Goal: Information Seeking & Learning: Learn about a topic

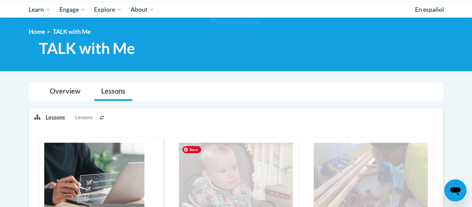
scroll to position [71, 0]
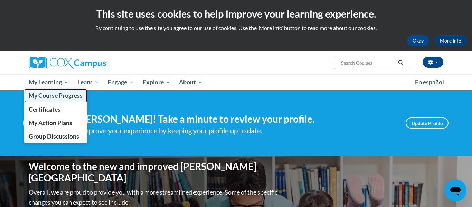
click at [59, 96] on span "My Course Progress" at bounding box center [56, 95] width 54 height 7
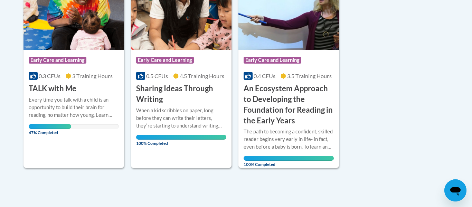
scroll to position [199, 0]
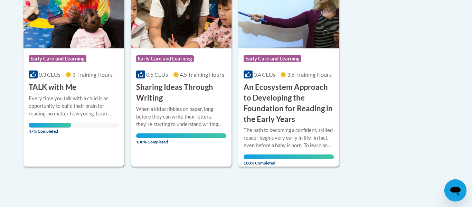
click at [85, 100] on div "Every time you talk with a child is an opportunity to build their brain for rea…" at bounding box center [74, 106] width 90 height 23
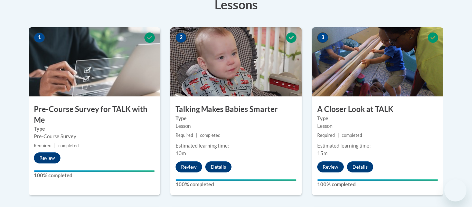
click at [286, 126] on div "Lesson" at bounding box center [236, 126] width 121 height 8
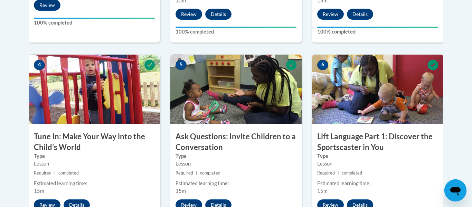
scroll to position [372, 0]
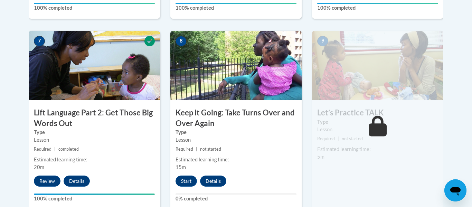
click at [286, 126] on h3 "Keep it Going: Take Turns Over and Over Again" at bounding box center [235, 118] width 131 height 21
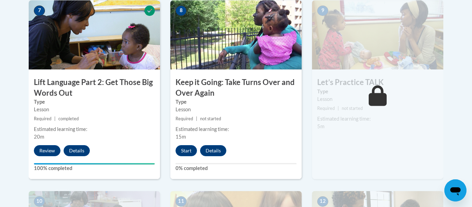
scroll to position [604, 0]
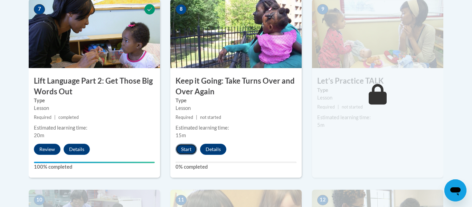
click at [191, 148] on button "Start" at bounding box center [186, 149] width 21 height 11
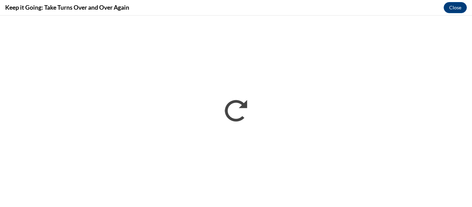
scroll to position [0, 0]
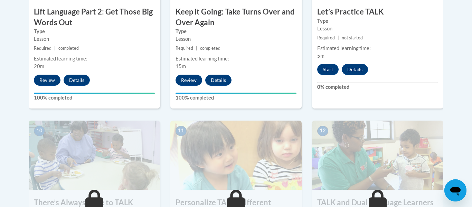
scroll to position [674, 0]
click at [331, 70] on button "Start" at bounding box center [327, 69] width 21 height 11
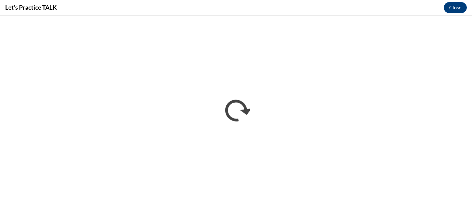
scroll to position [0, 0]
click at [461, 5] on button "Close" at bounding box center [455, 7] width 23 height 11
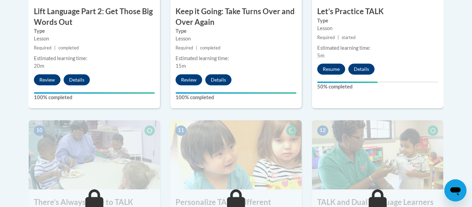
click at [388, 62] on div "9 Let’s Practice TALK Type Lesson Required | started Estimated learning time: 5…" at bounding box center [377, 18] width 131 height 179
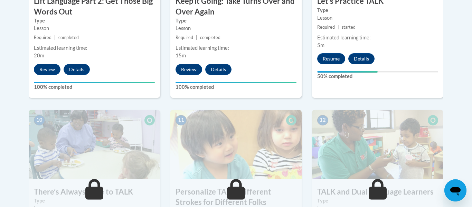
scroll to position [686, 0]
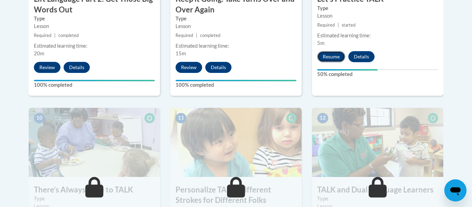
click at [329, 54] on button "Resume" at bounding box center [331, 56] width 28 height 11
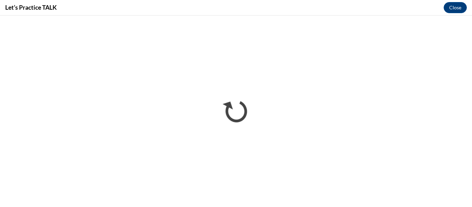
scroll to position [0, 0]
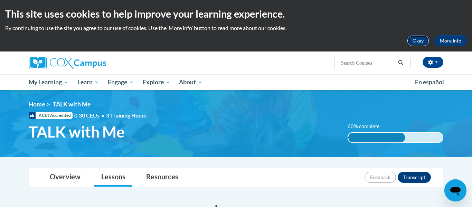
click at [414, 39] on button "Okay" at bounding box center [418, 40] width 22 height 11
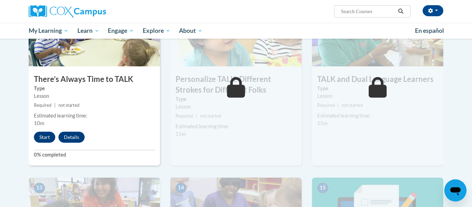
scroll to position [749, 0]
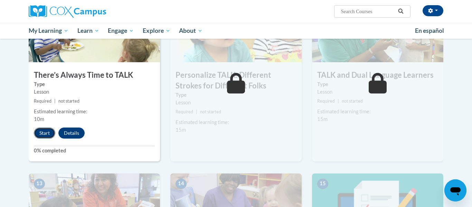
click at [41, 134] on button "Start" at bounding box center [44, 133] width 21 height 11
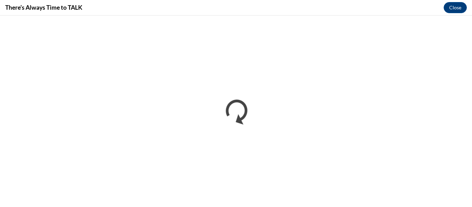
scroll to position [0, 0]
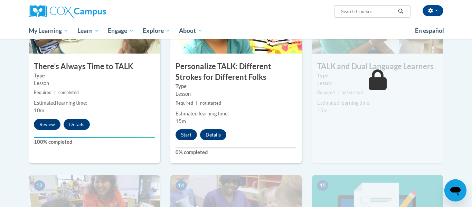
scroll to position [759, 0]
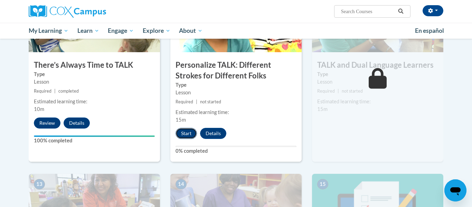
click at [185, 136] on button "Start" at bounding box center [186, 133] width 21 height 11
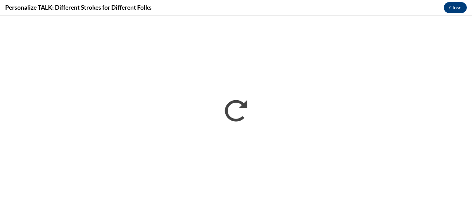
scroll to position [0, 0]
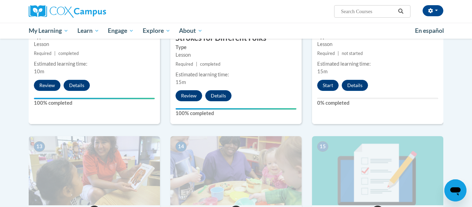
scroll to position [795, 0]
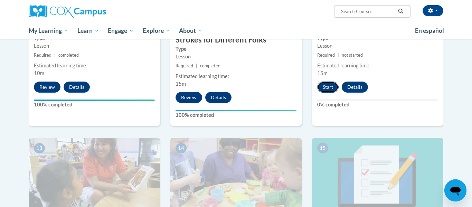
click at [331, 89] on button "Start" at bounding box center [327, 87] width 21 height 11
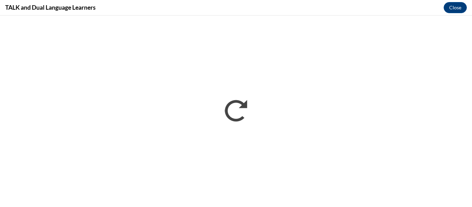
scroll to position [0, 0]
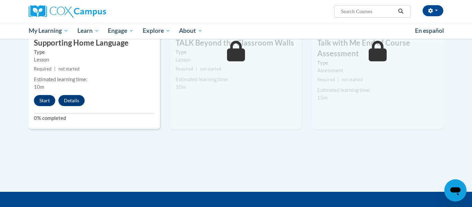
scroll to position [974, 0]
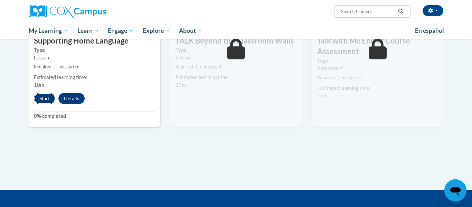
click at [46, 96] on button "Start" at bounding box center [44, 98] width 21 height 11
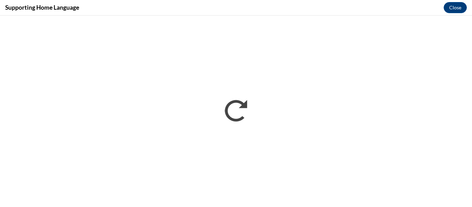
scroll to position [0, 0]
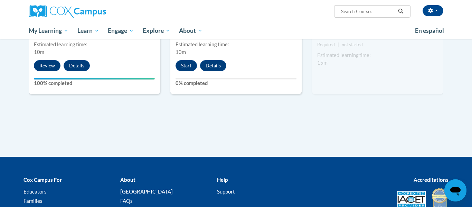
scroll to position [1014, 0]
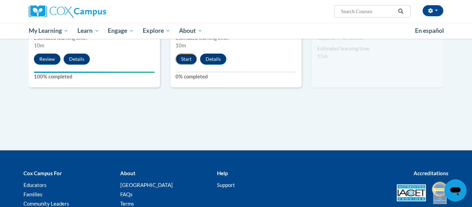
click at [183, 56] on button "Start" at bounding box center [186, 59] width 21 height 11
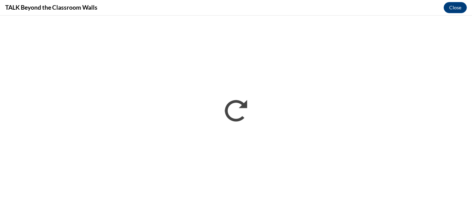
scroll to position [0, 0]
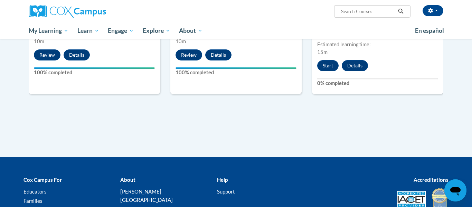
scroll to position [1017, 0]
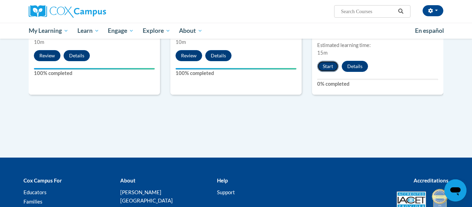
click at [327, 66] on button "Start" at bounding box center [327, 66] width 21 height 11
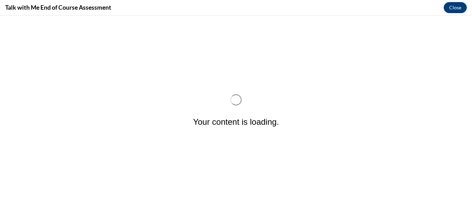
scroll to position [0, 0]
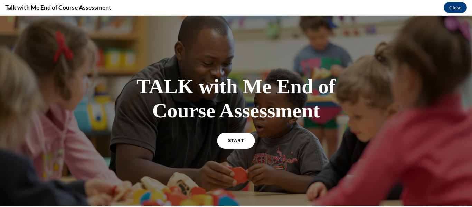
click at [232, 147] on link "START" at bounding box center [236, 140] width 38 height 16
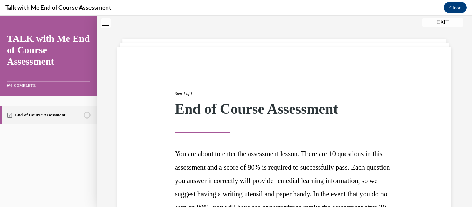
scroll to position [138, 0]
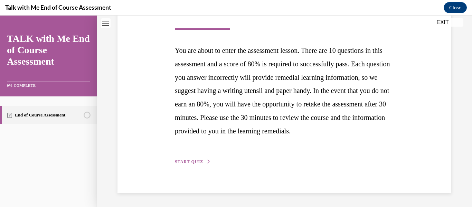
click at [187, 159] on span "START QUIZ" at bounding box center [189, 161] width 28 height 5
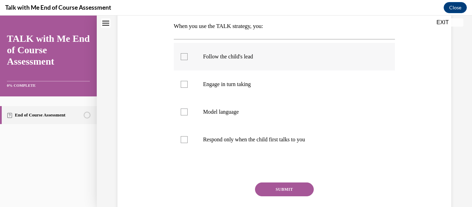
scroll to position [113, 0]
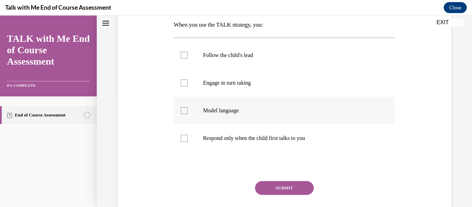
click at [293, 122] on label "Model language" at bounding box center [285, 111] width 222 height 28
click at [188, 114] on input "Model language" at bounding box center [184, 110] width 7 height 7
checkbox input "true"
click at [295, 141] on p "Respond only when the child first talks to you" at bounding box center [290, 138] width 175 height 7
click at [188, 141] on input "Respond only when the child first talks to you" at bounding box center [184, 138] width 7 height 7
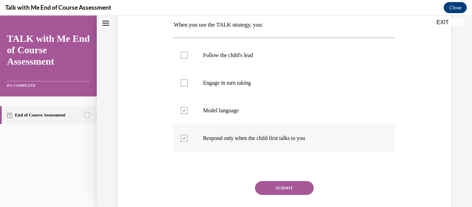
click at [295, 141] on p "Respond only when the child first talks to you" at bounding box center [290, 138] width 175 height 7
click at [188, 141] on input "Respond only when the child first talks to you" at bounding box center [184, 138] width 7 height 7
checkbox input "false"
click at [296, 54] on p "Follow the child's lead" at bounding box center [290, 55] width 175 height 7
click at [188, 54] on input "Follow the child's lead" at bounding box center [184, 55] width 7 height 7
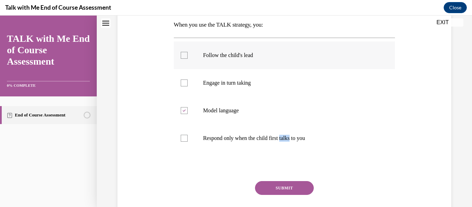
checkbox input "true"
click at [293, 97] on label "Model language" at bounding box center [285, 111] width 222 height 28
click at [188, 107] on input "Model language" at bounding box center [184, 110] width 7 height 7
checkbox input "false"
click at [296, 87] on label "Engage in turn taking" at bounding box center [285, 83] width 222 height 28
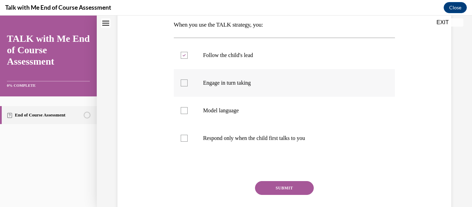
click at [188, 86] on input "Engage in turn taking" at bounding box center [184, 83] width 7 height 7
checkbox input "true"
click at [299, 114] on label "Model language" at bounding box center [285, 111] width 222 height 28
click at [188, 114] on input "Model language" at bounding box center [184, 110] width 7 height 7
checkbox input "true"
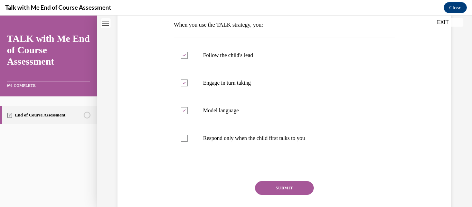
click at [303, 188] on button "SUBMIT" at bounding box center [284, 188] width 59 height 14
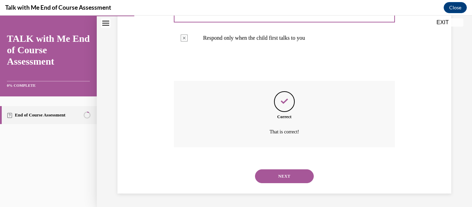
scroll to position [213, 0]
click at [295, 179] on button "NEXT" at bounding box center [284, 176] width 59 height 14
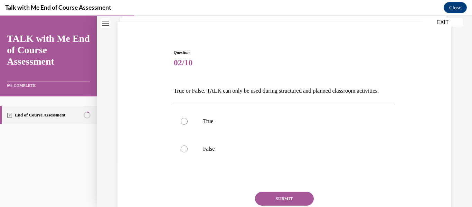
scroll to position [49, 0]
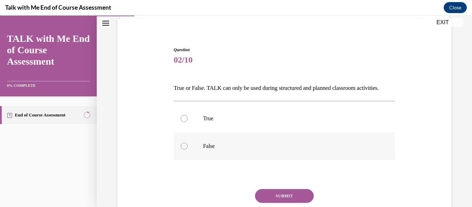
click at [273, 141] on label "False" at bounding box center [285, 146] width 222 height 28
click at [188, 143] on input "False" at bounding box center [184, 146] width 7 height 7
radio input "true"
click at [278, 196] on button "SUBMIT" at bounding box center [284, 196] width 59 height 14
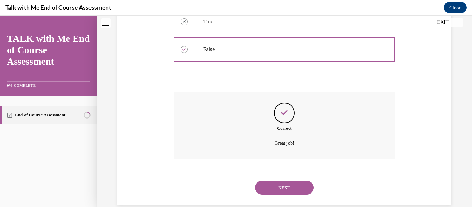
scroll to position [158, 0]
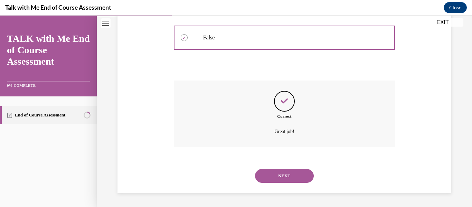
click at [287, 178] on button "NEXT" at bounding box center [284, 176] width 59 height 14
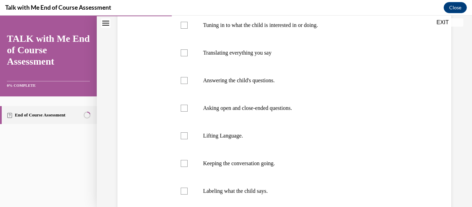
scroll to position [145, 0]
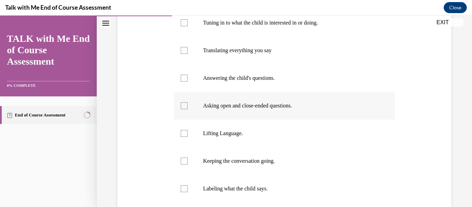
click at [352, 104] on p "Asking open and close-ended questions." at bounding box center [290, 105] width 175 height 7
click at [188, 104] on input "Asking open and close-ended questions." at bounding box center [184, 105] width 7 height 7
checkbox input "true"
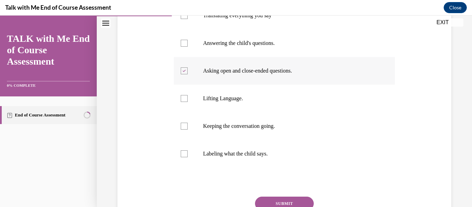
scroll to position [180, 0]
click at [348, 103] on label "Lifting Language." at bounding box center [285, 98] width 222 height 28
click at [188, 102] on input "Lifting Language." at bounding box center [184, 98] width 7 height 7
checkbox input "true"
click at [340, 128] on p "Keeping the conversation going." at bounding box center [290, 125] width 175 height 7
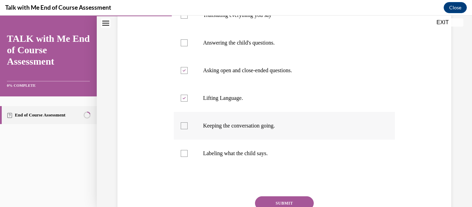
click at [188, 128] on input "Keeping the conversation going." at bounding box center [184, 125] width 7 height 7
checkbox input "true"
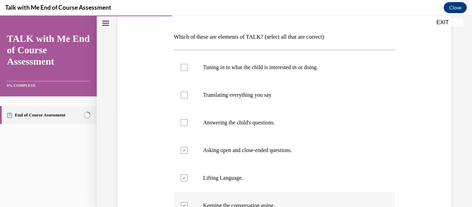
scroll to position [100, 0]
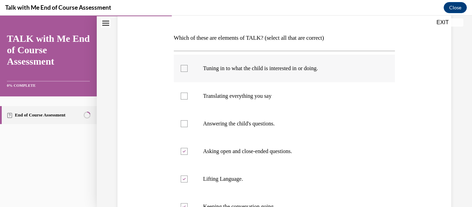
click at [297, 71] on p "Tuning in to what the child is interested in or doing." at bounding box center [290, 68] width 175 height 7
click at [188, 71] on input "Tuning in to what the child is interested in or doing." at bounding box center [184, 68] width 7 height 7
checkbox input "true"
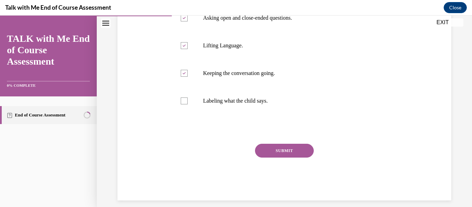
scroll to position [240, 0]
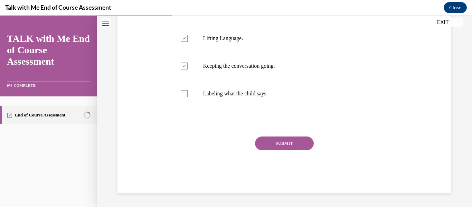
click at [291, 143] on button "SUBMIT" at bounding box center [284, 144] width 59 height 14
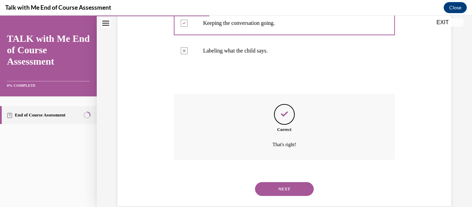
scroll to position [296, 0]
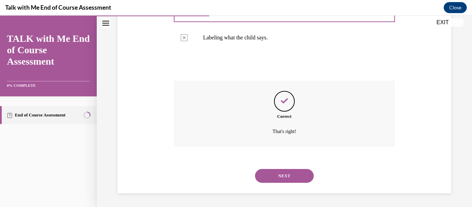
click at [288, 176] on button "NEXT" at bounding box center [284, 176] width 59 height 14
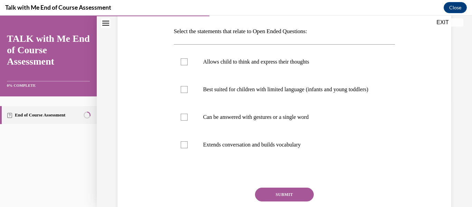
scroll to position [107, 0]
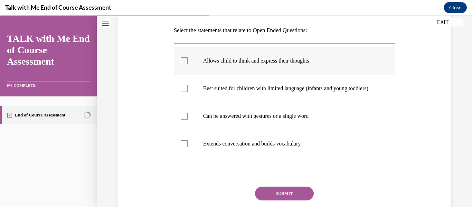
click at [277, 71] on label "Allows child to think and express their thoughts" at bounding box center [285, 61] width 222 height 28
click at [188, 64] on input "Allows child to think and express their thoughts" at bounding box center [184, 60] width 7 height 7
checkbox input "true"
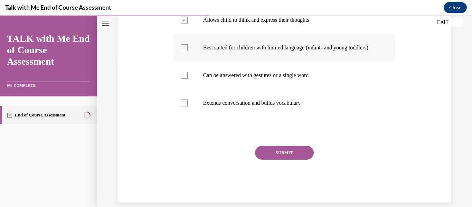
scroll to position [149, 0]
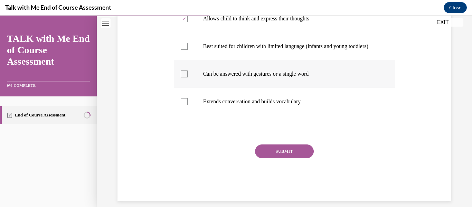
click at [279, 77] on p "Can be answered with gestures or a single word" at bounding box center [290, 74] width 175 height 7
click at [188, 77] on input "Can be answered with gestures or a single word" at bounding box center [184, 74] width 7 height 7
checkbox input "true"
click at [276, 105] on p "Extends conversation and builds vocabulary" at bounding box center [290, 101] width 175 height 7
click at [188, 105] on input "Extends conversation and builds vocabulary" at bounding box center [184, 101] width 7 height 7
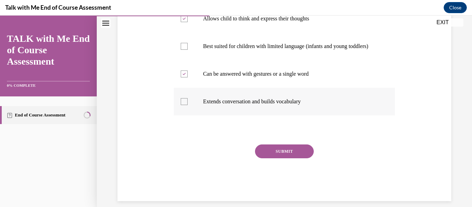
checkbox input "true"
click at [188, 85] on label "Can be answered with gestures or a single word" at bounding box center [285, 74] width 222 height 28
click at [188, 77] on input "Can be answered with gestures or a single word" at bounding box center [184, 74] width 7 height 7
checkbox input "false"
click at [278, 158] on button "SUBMIT" at bounding box center [284, 152] width 59 height 14
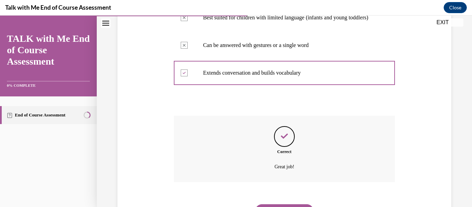
scroll to position [220, 0]
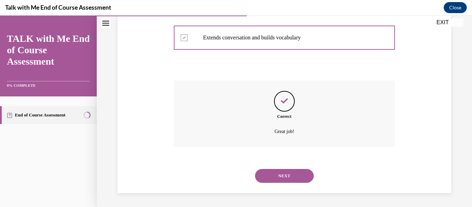
click at [280, 170] on button "NEXT" at bounding box center [284, 176] width 59 height 14
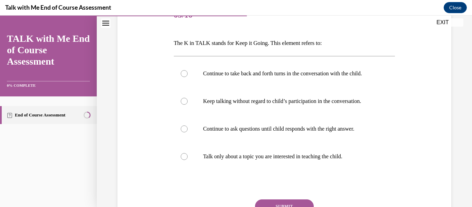
scroll to position [95, 0]
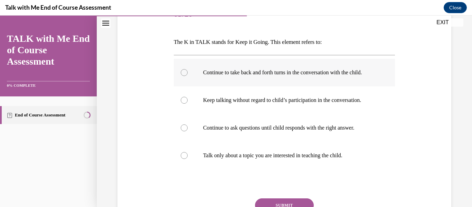
click at [333, 72] on p "Continue to take back and forth turns in the conversation with the child." at bounding box center [290, 72] width 175 height 7
click at [188, 72] on input "Continue to take back and forth turns in the conversation with the child." at bounding box center [184, 72] width 7 height 7
radio input "true"
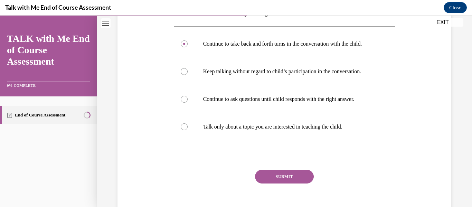
click at [289, 177] on button "SUBMIT" at bounding box center [284, 177] width 59 height 14
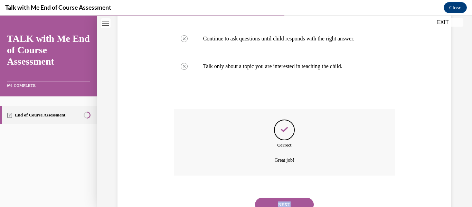
scroll to position [213, 0]
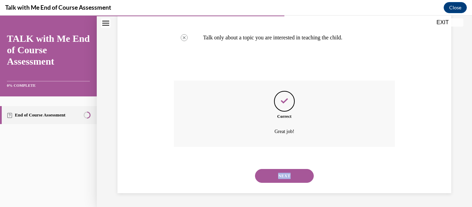
click at [289, 177] on button "NEXT" at bounding box center [284, 176] width 59 height 14
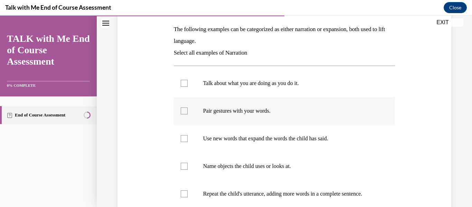
scroll to position [108, 0]
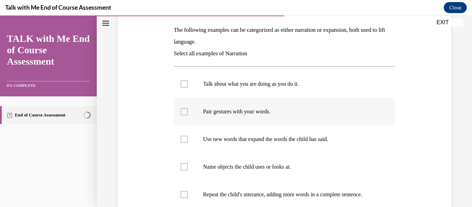
click at [355, 78] on label "Talk about what you are doing as you do it." at bounding box center [285, 84] width 222 height 28
click at [188, 81] on input "Talk about what you are doing as you do it." at bounding box center [184, 84] width 7 height 7
checkbox input "true"
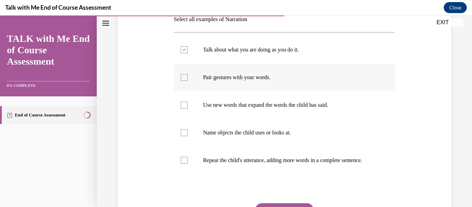
scroll to position [149, 0]
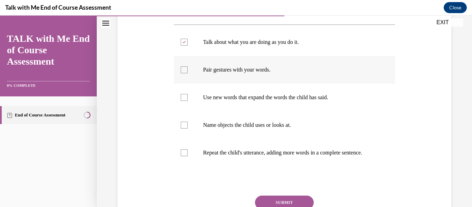
click at [355, 78] on label "Pair gestures with your words." at bounding box center [285, 70] width 222 height 28
click at [188, 73] on input "Pair gestures with your words." at bounding box center [184, 69] width 7 height 7
checkbox input "true"
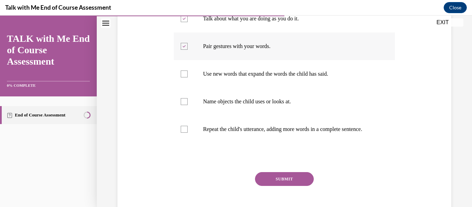
scroll to position [175, 0]
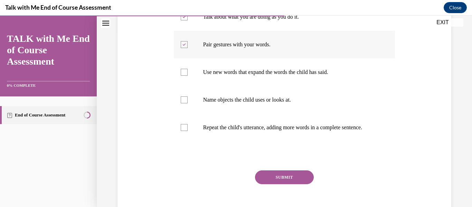
click at [355, 78] on label "Use new words that expand the words the child has said." at bounding box center [285, 72] width 222 height 28
click at [188, 76] on input "Use new words that expand the words the child has said." at bounding box center [184, 72] width 7 height 7
checkbox input "true"
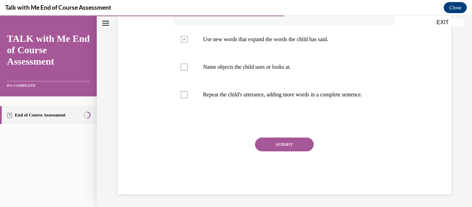
scroll to position [208, 0]
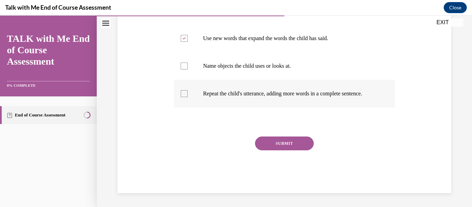
click at [345, 100] on label "Repeat the child's utterance, adding more words in a complete sentence." at bounding box center [285, 94] width 222 height 28
click at [188, 97] on input "Repeat the child's utterance, adding more words in a complete sentence." at bounding box center [184, 93] width 7 height 7
checkbox input "true"
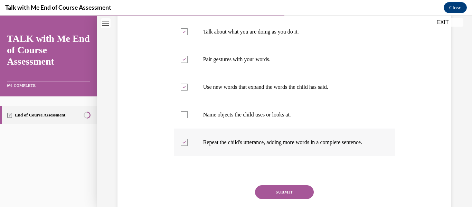
scroll to position [161, 0]
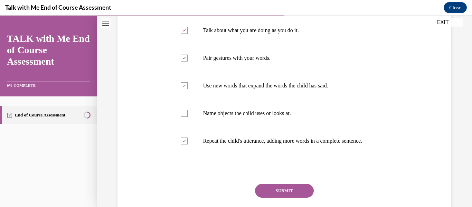
click at [279, 186] on button "SUBMIT" at bounding box center [284, 191] width 59 height 14
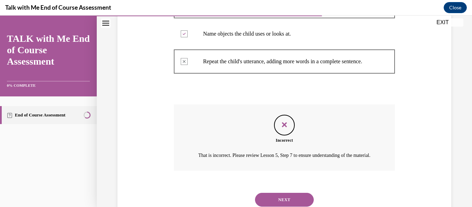
scroll to position [273, 0]
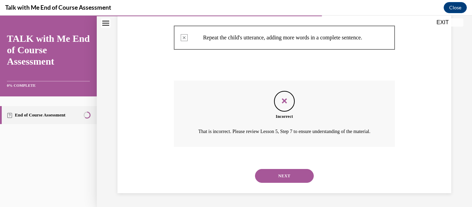
click at [284, 179] on button "NEXT" at bounding box center [284, 176] width 59 height 14
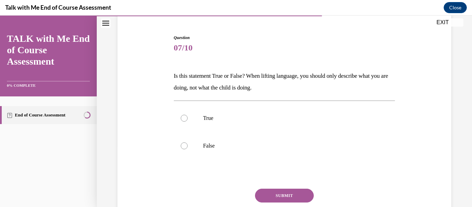
scroll to position [63, 0]
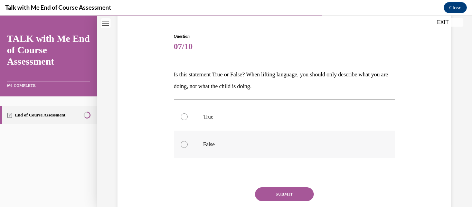
click at [263, 141] on p "False" at bounding box center [290, 144] width 175 height 7
click at [188, 141] on input "False" at bounding box center [184, 144] width 7 height 7
radio input "true"
click at [282, 192] on button "SUBMIT" at bounding box center [284, 194] width 59 height 14
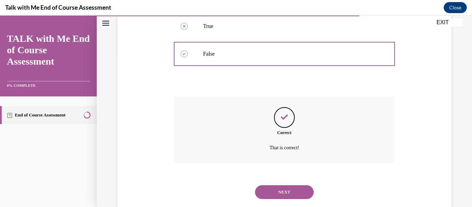
scroll to position [170, 0]
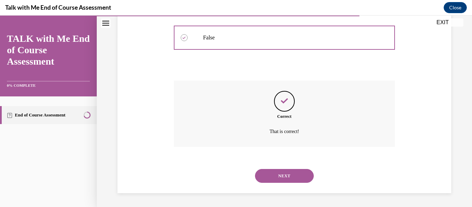
click at [287, 179] on button "NEXT" at bounding box center [284, 176] width 59 height 14
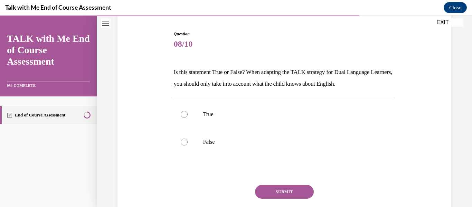
scroll to position [67, 0]
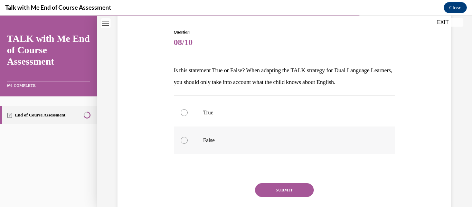
click at [244, 143] on p "False" at bounding box center [290, 140] width 175 height 7
click at [188, 143] on input "False" at bounding box center [184, 140] width 7 height 7
radio input "true"
click at [292, 194] on button "SUBMIT" at bounding box center [284, 190] width 59 height 14
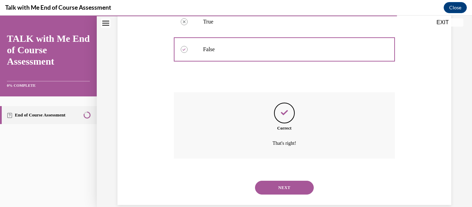
scroll to position [170, 0]
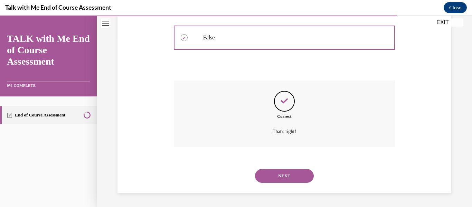
click at [288, 180] on button "NEXT" at bounding box center [284, 176] width 59 height 14
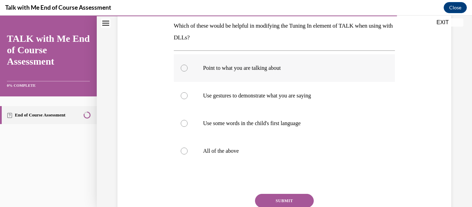
scroll to position [114, 0]
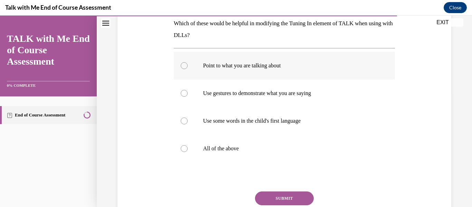
click at [293, 101] on label "Use gestures to demonstrate what you are saying" at bounding box center [285, 94] width 222 height 28
click at [188, 97] on input "Use gestures to demonstrate what you are saying" at bounding box center [184, 93] width 7 height 7
radio input "true"
click at [273, 148] on p "All of the above" at bounding box center [290, 148] width 175 height 7
click at [188, 148] on input "All of the above" at bounding box center [184, 148] width 7 height 7
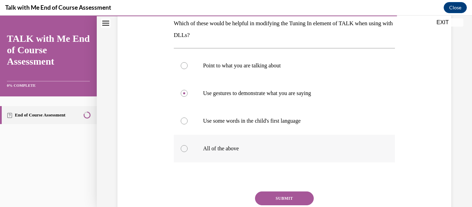
radio input "true"
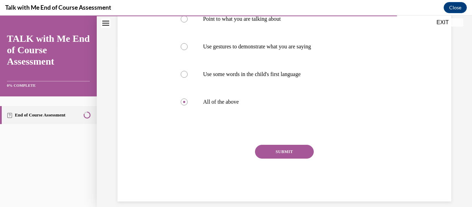
click at [277, 149] on button "SUBMIT" at bounding box center [284, 152] width 59 height 14
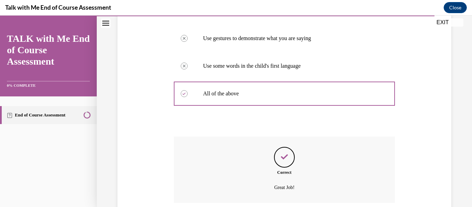
scroll to position [225, 0]
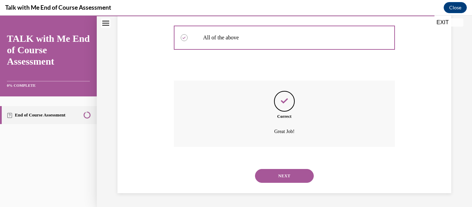
click at [281, 178] on button "NEXT" at bounding box center [284, 176] width 59 height 14
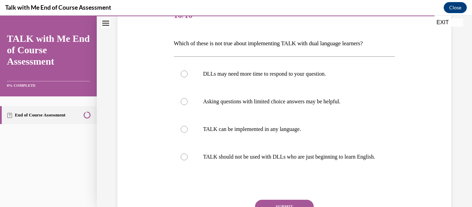
scroll to position [95, 0]
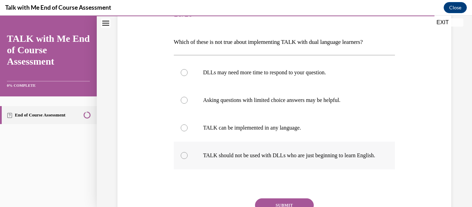
click at [272, 159] on p "TALK should not be used with DLLs who are just beginning to learn English." at bounding box center [290, 155] width 175 height 7
click at [188, 159] on input "TALK should not be used with DLLs who are just beginning to learn English." at bounding box center [184, 155] width 7 height 7
radio input "true"
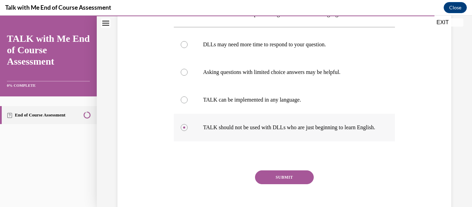
scroll to position [139, 0]
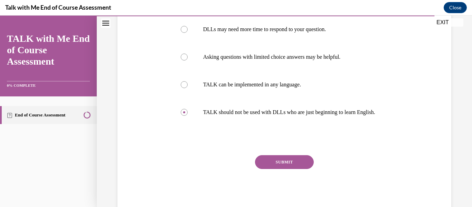
click at [279, 169] on button "SUBMIT" at bounding box center [284, 162] width 59 height 14
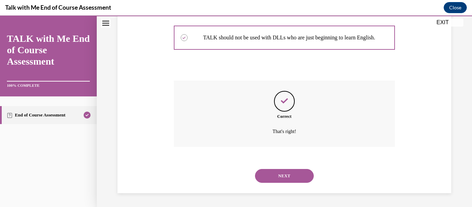
scroll to position [220, 0]
click at [284, 179] on button "NEXT" at bounding box center [284, 176] width 59 height 14
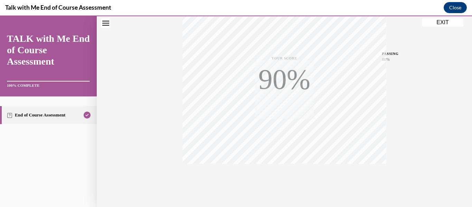
scroll to position [163, 0]
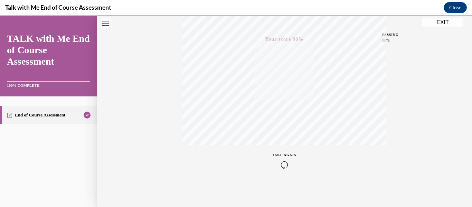
click at [442, 22] on button "EXIT" at bounding box center [442, 22] width 41 height 8
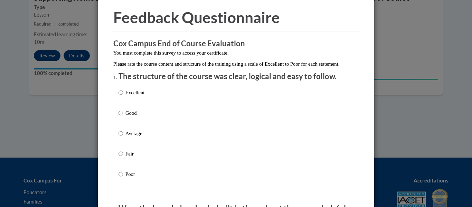
scroll to position [27, 0]
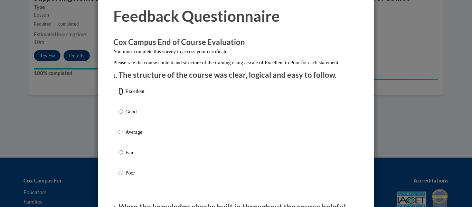
click at [121, 95] on input "Excellent" at bounding box center [121, 91] width 4 height 8
radio input "true"
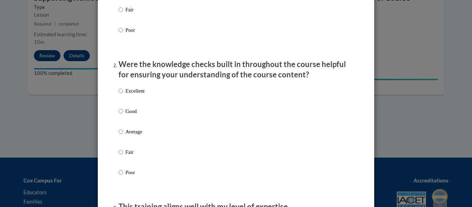
scroll to position [171, 0]
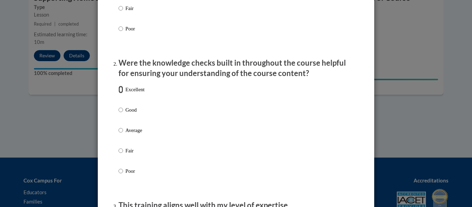
click at [120, 93] on input "Excellent" at bounding box center [121, 90] width 4 height 8
radio input "true"
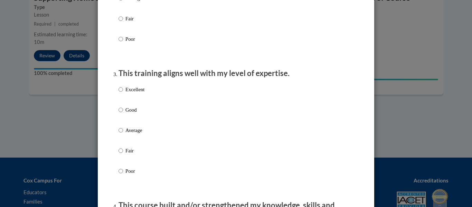
scroll to position [306, 0]
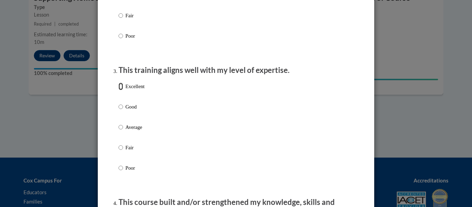
click at [121, 90] on input "Excellent" at bounding box center [121, 87] width 4 height 8
radio input "true"
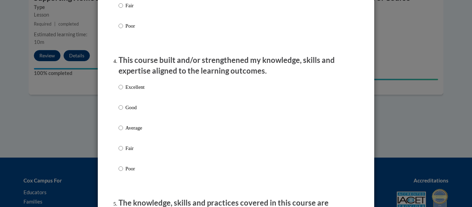
scroll to position [451, 0]
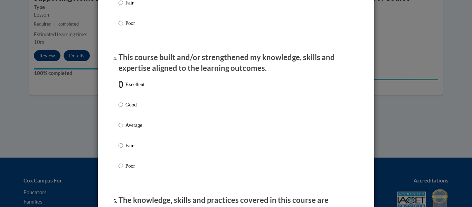
click at [121, 88] on input "Excellent" at bounding box center [121, 85] width 4 height 8
radio input "true"
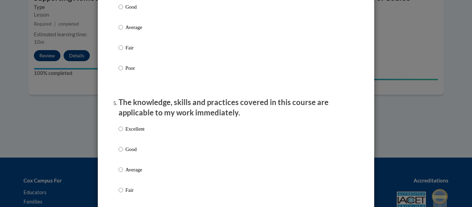
scroll to position [549, 0]
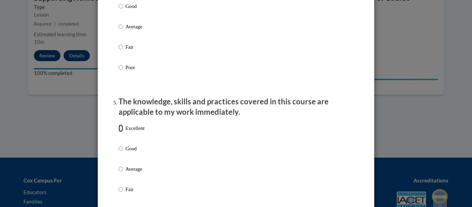
click at [120, 132] on input "Excellent" at bounding box center [121, 128] width 4 height 8
radio input "true"
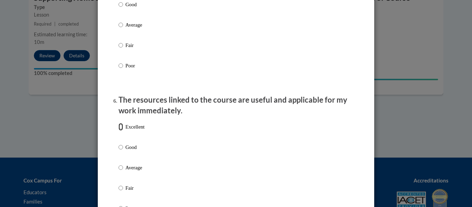
click at [120, 131] on input "Excellent" at bounding box center [121, 127] width 4 height 8
radio input "true"
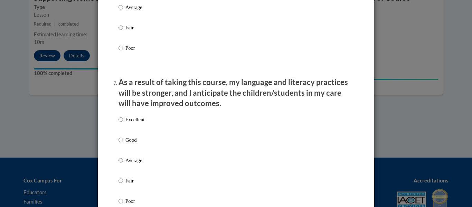
scroll to position [842, 0]
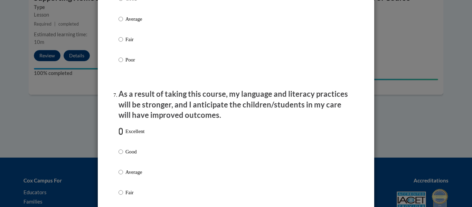
click at [120, 134] on input "Excellent" at bounding box center [121, 132] width 4 height 8
radio input "true"
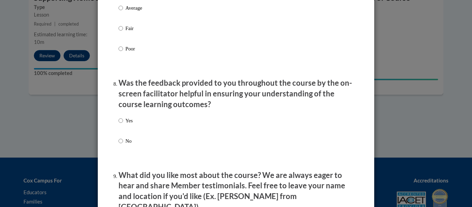
scroll to position [1008, 0]
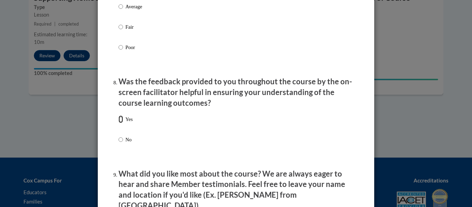
click at [121, 123] on input "Yes" at bounding box center [121, 119] width 4 height 8
radio input "true"
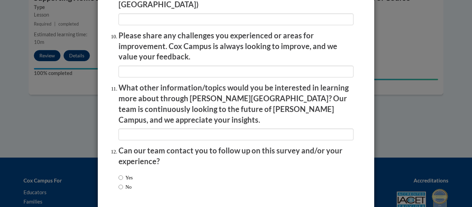
scroll to position [1229, 0]
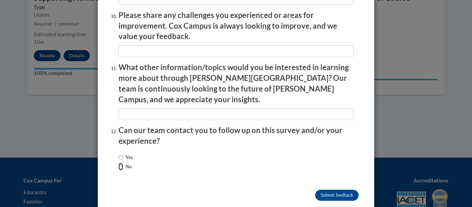
click at [120, 163] on input "No" at bounding box center [121, 167] width 4 height 8
radio input "true"
click at [350, 190] on input "Submit feedback" at bounding box center [337, 195] width 44 height 11
